Goal: Information Seeking & Learning: Learn about a topic

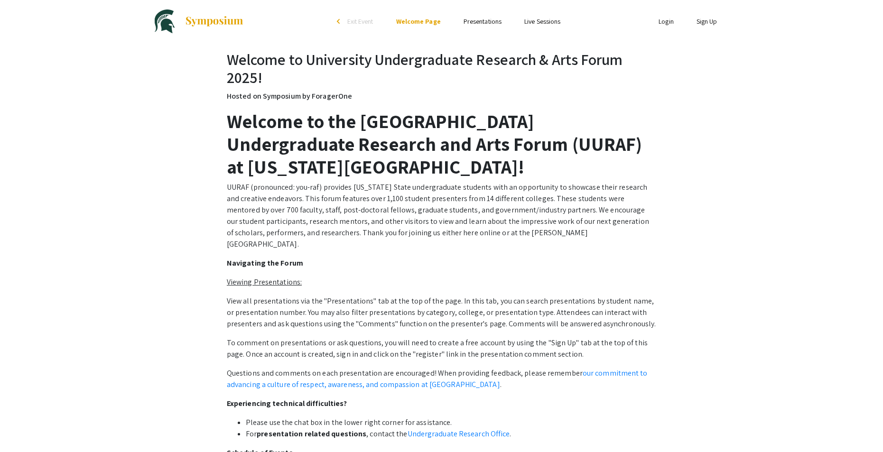
click at [257, 277] on u "Viewing Presentations:" at bounding box center [264, 282] width 75 height 10
click at [491, 20] on link "Presentations" at bounding box center [483, 21] width 38 height 9
click at [466, 15] on ul "Skip navigation arrow_back_ios Exit Event Welcome Page Presentations Live Sessi…" at bounding box center [441, 21] width 189 height 43
click at [466, 23] on link "Presentations" at bounding box center [483, 21] width 38 height 9
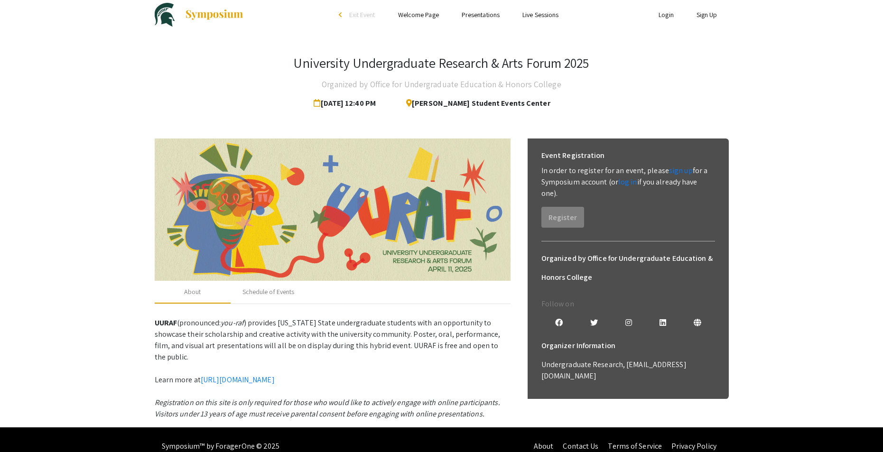
scroll to position [9, 0]
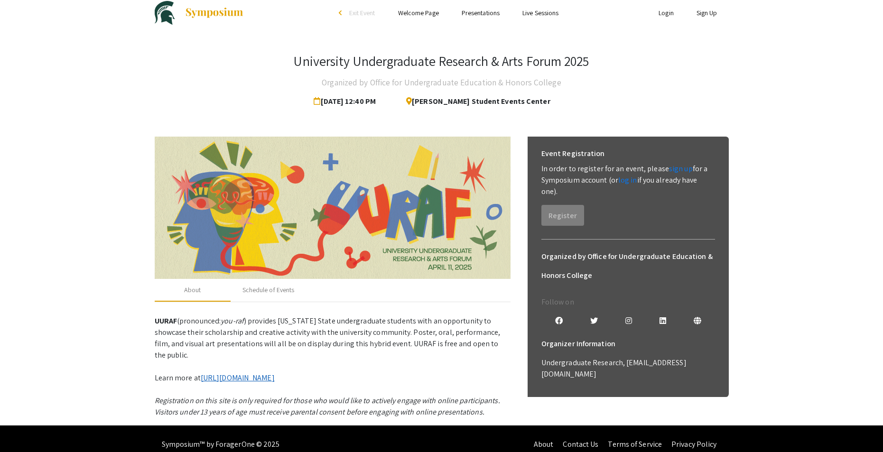
click at [252, 373] on link "[URL][DOMAIN_NAME]" at bounding box center [238, 378] width 74 height 10
